Goal: Task Accomplishment & Management: Manage account settings

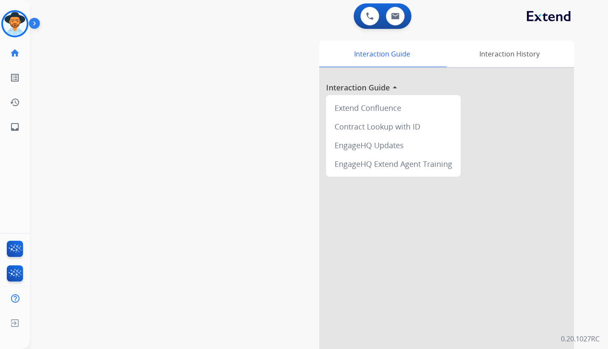
click at [33, 24] on img at bounding box center [36, 25] width 14 height 16
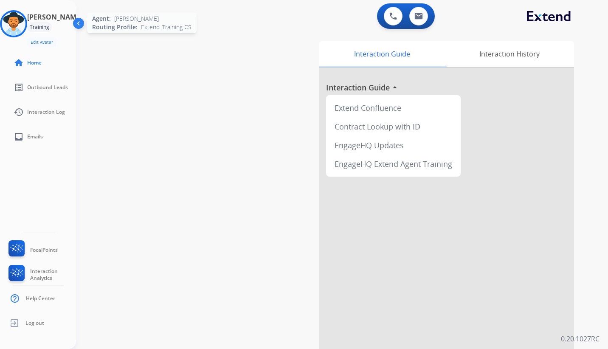
click at [24, 22] on img at bounding box center [14, 24] width 24 height 24
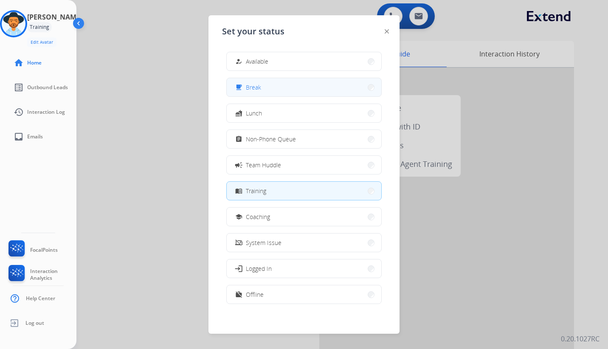
click at [279, 89] on button "free_breakfast Break" at bounding box center [304, 87] width 155 height 18
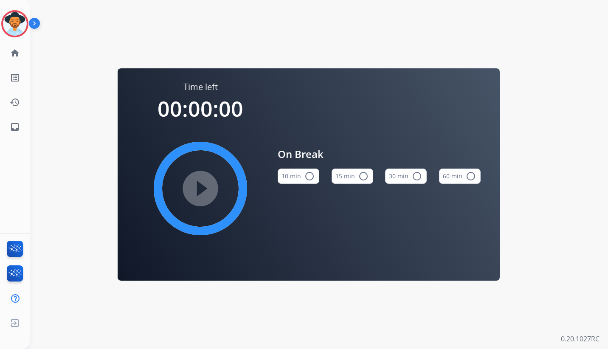
click at [362, 175] on mat-icon "radio_button_unchecked" at bounding box center [363, 176] width 10 height 10
click at [12, 19] on img at bounding box center [15, 24] width 24 height 24
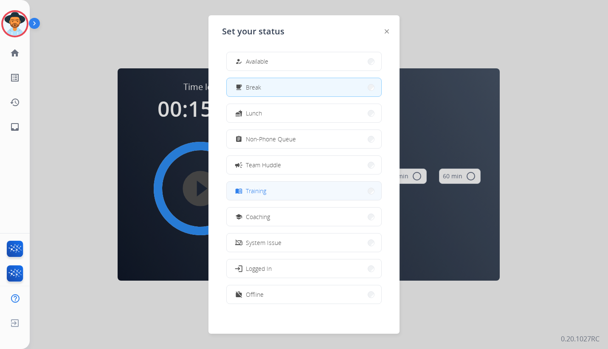
click at [280, 189] on button "menu_book Training" at bounding box center [304, 191] width 155 height 18
